Goal: Transaction & Acquisition: Purchase product/service

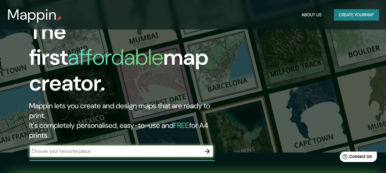
scroll to position [31, 0]
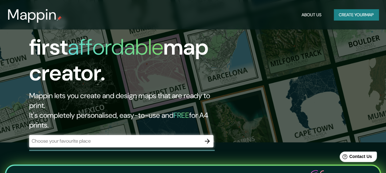
click at [186, 135] on div "​" at bounding box center [121, 141] width 184 height 12
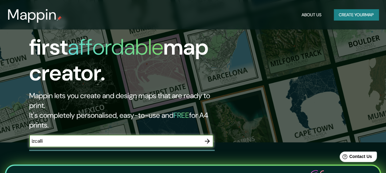
type input "izcalli"
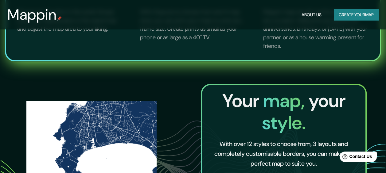
scroll to position [307, 0]
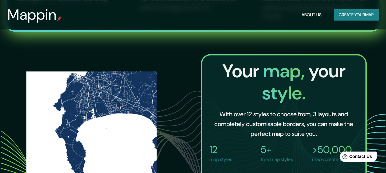
click at [371, 15] on button "Create your map" at bounding box center [356, 14] width 45 height 11
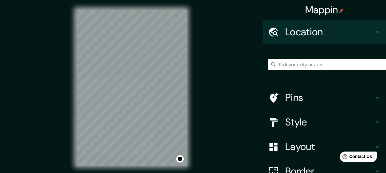
drag, startPoint x: 280, startPoint y: 64, endPoint x: 274, endPoint y: 63, distance: 6.6
click at [280, 64] on input "Pick your city or area" at bounding box center [327, 64] width 118 height 11
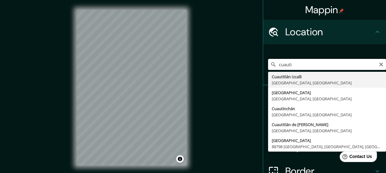
type input "Cuautitlán Izcalli, [GEOGRAPHIC_DATA], [GEOGRAPHIC_DATA]"
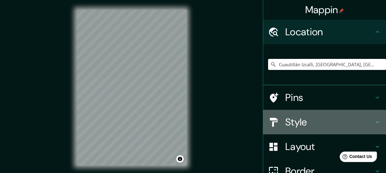
click at [316, 122] on h4 "Style" at bounding box center [329, 122] width 88 height 12
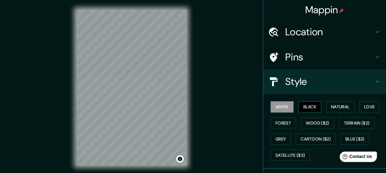
click at [303, 108] on button "Black" at bounding box center [310, 106] width 23 height 11
click at [338, 110] on button "Natural" at bounding box center [340, 106] width 28 height 11
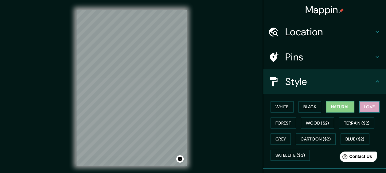
click at [360, 107] on button "Love" at bounding box center [369, 106] width 20 height 11
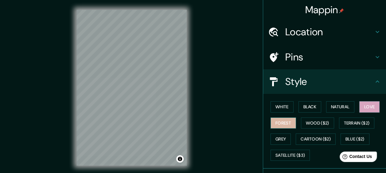
click at [271, 121] on button "Forest" at bounding box center [283, 123] width 25 height 11
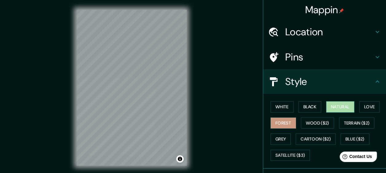
click at [338, 109] on button "Natural" at bounding box center [340, 106] width 28 height 11
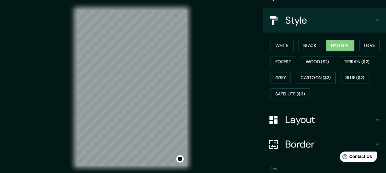
scroll to position [95, 0]
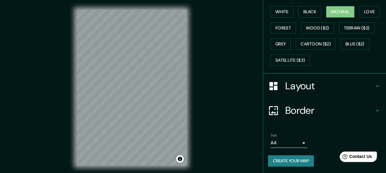
click at [365, 85] on h4 "Layout" at bounding box center [329, 86] width 88 height 12
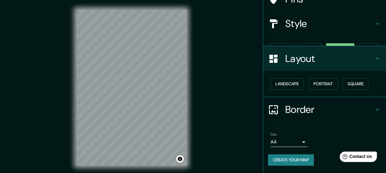
scroll to position [47, 0]
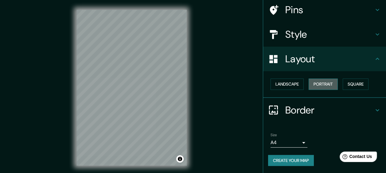
click at [313, 81] on button "Portrait" at bounding box center [323, 84] width 29 height 11
click at [289, 84] on button "Landscape" at bounding box center [287, 84] width 33 height 11
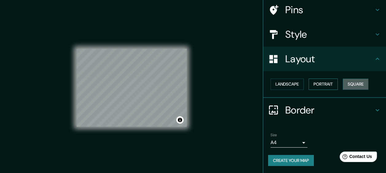
drag, startPoint x: 357, startPoint y: 84, endPoint x: 312, endPoint y: 84, distance: 44.8
click at [356, 84] on button "Square" at bounding box center [356, 84] width 26 height 11
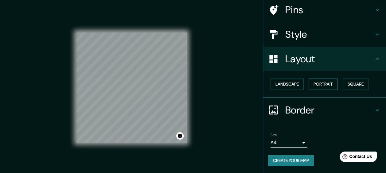
click at [315, 84] on button "Portrait" at bounding box center [323, 84] width 29 height 11
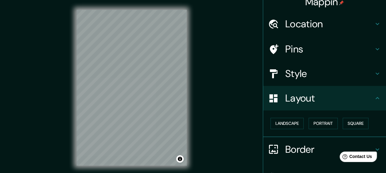
scroll to position [0, 0]
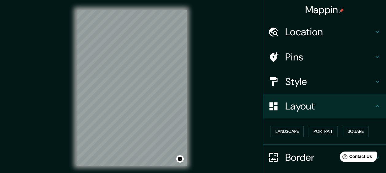
click at [311, 34] on h4 "Location" at bounding box center [329, 32] width 88 height 12
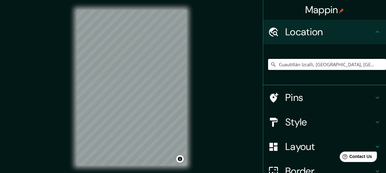
click at [311, 34] on h4 "Location" at bounding box center [329, 32] width 88 height 12
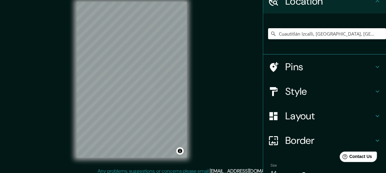
scroll to position [12, 0]
